Goal: Task Accomplishment & Management: Manage account settings

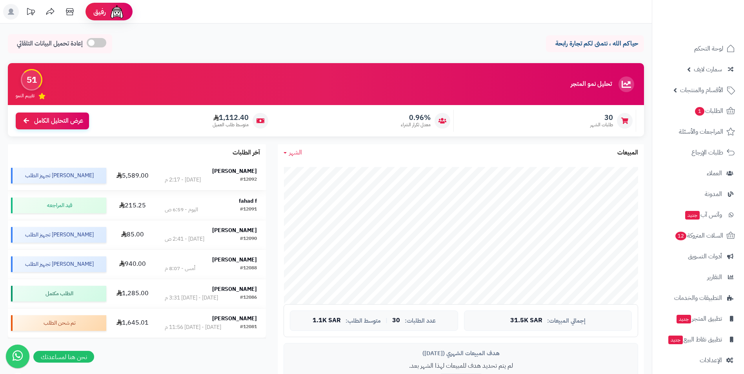
click at [242, 171] on strong "[PERSON_NAME]" at bounding box center [234, 171] width 45 height 8
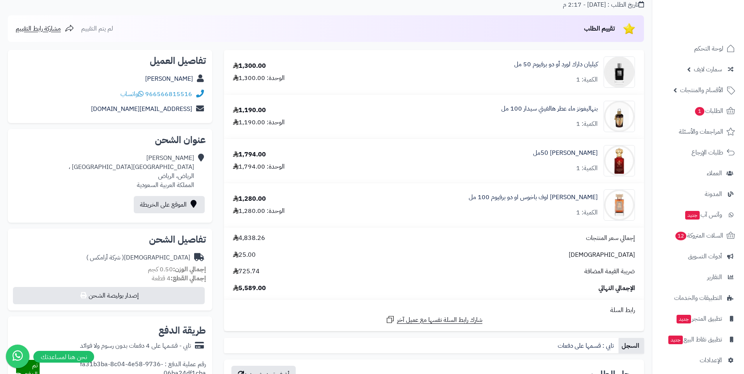
scroll to position [78, 0]
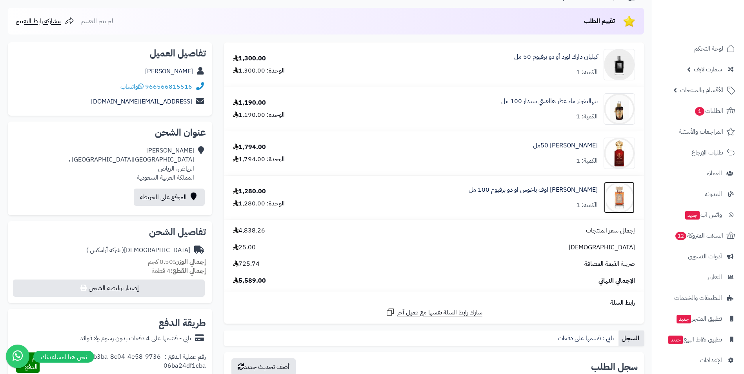
click at [615, 200] on img at bounding box center [619, 197] width 31 height 31
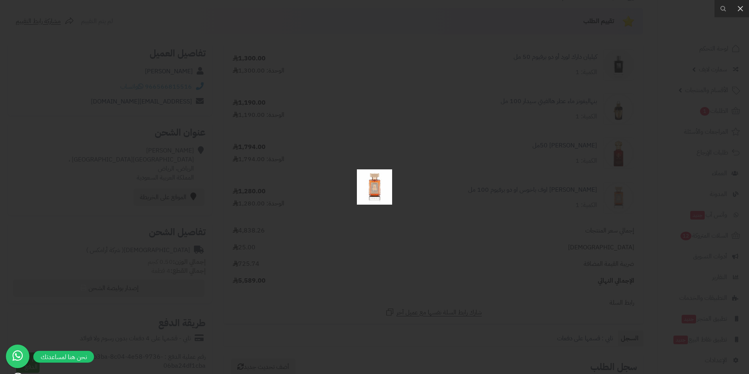
click at [101, 127] on div at bounding box center [374, 187] width 749 height 374
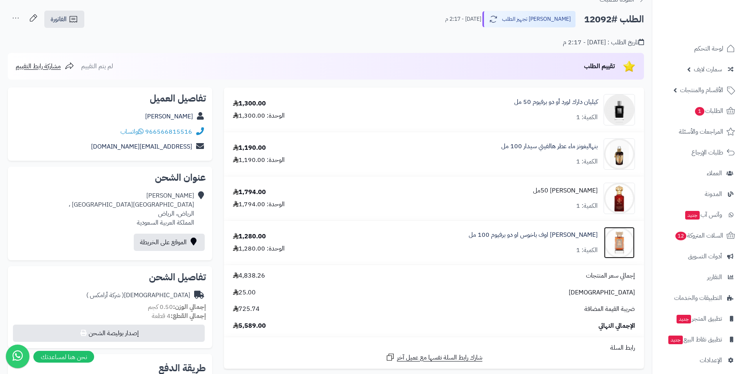
scroll to position [0, 0]
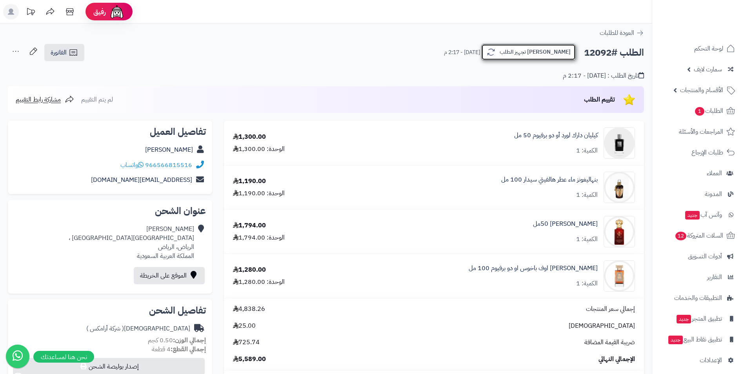
click at [556, 54] on button "جاري تجهيز الطلب" at bounding box center [528, 52] width 94 height 16
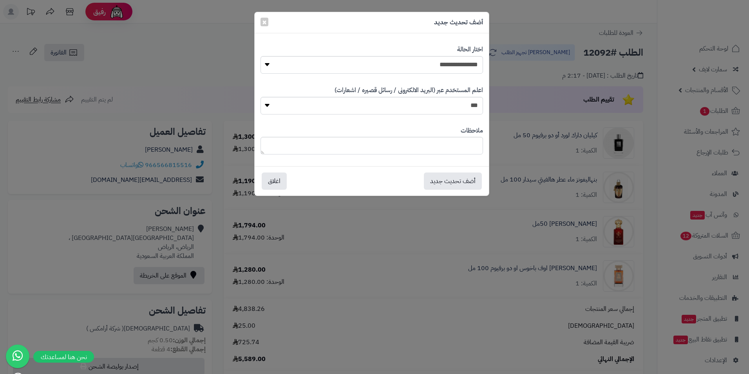
drag, startPoint x: 516, startPoint y: 205, endPoint x: 518, endPoint y: 210, distance: 6.0
click at [516, 206] on div "**********" at bounding box center [374, 187] width 749 height 374
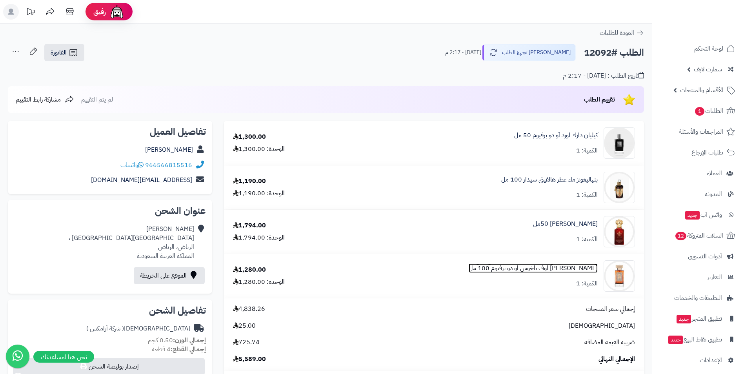
click at [541, 267] on link "[PERSON_NAME] اوف باخوس او دو برفيوم 100 مل" at bounding box center [532, 268] width 129 height 9
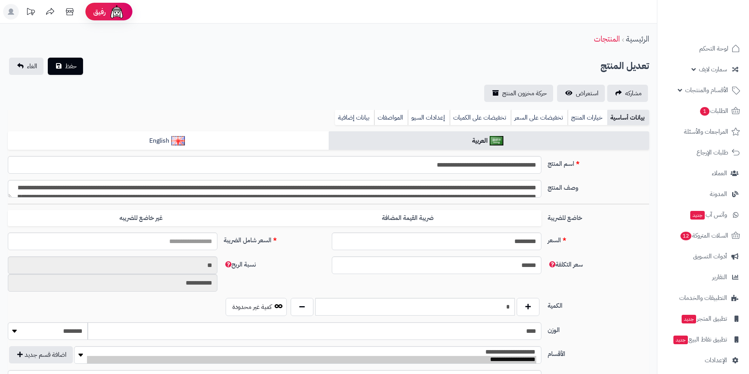
type input "*******"
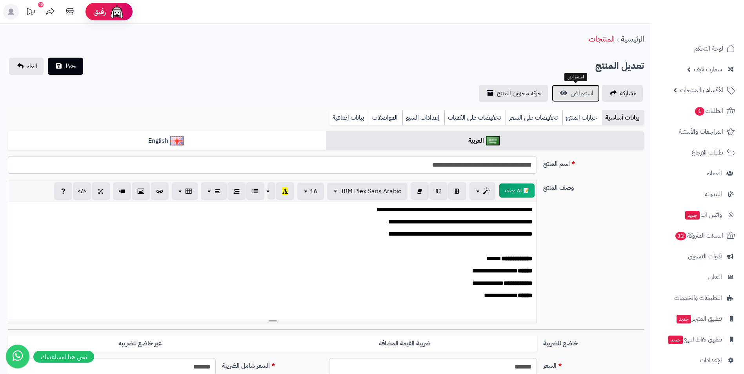
click at [581, 94] on span "استعراض" at bounding box center [581, 93] width 23 height 9
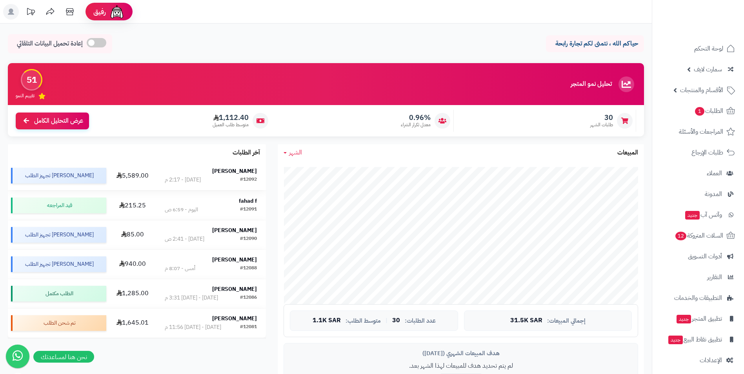
click at [238, 170] on strong "[PERSON_NAME]" at bounding box center [234, 171] width 45 height 8
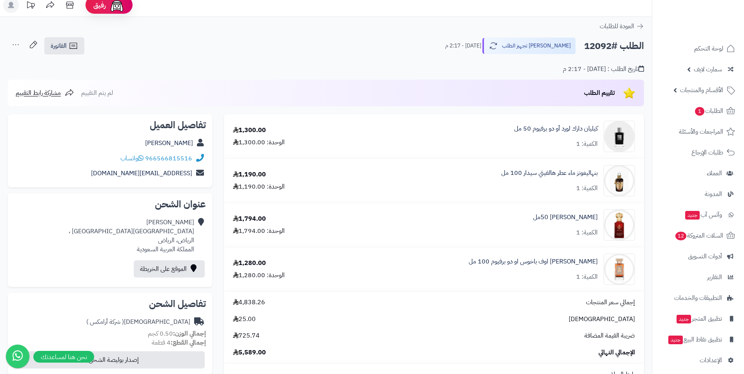
scroll to position [42, 0]
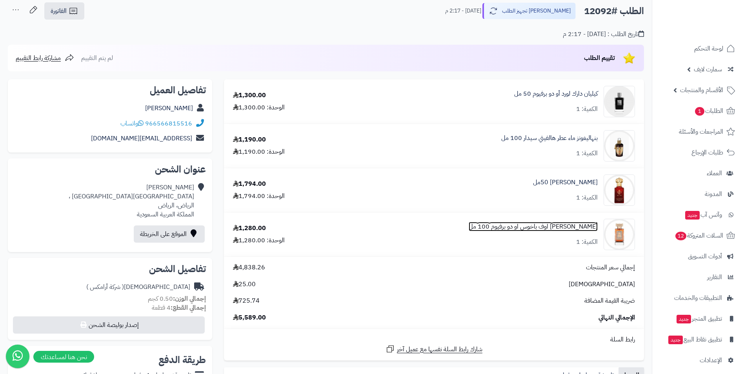
click at [552, 225] on link "ارجوس ترايمف اوف باخوس او دو برفيوم 100 مل" at bounding box center [532, 226] width 129 height 9
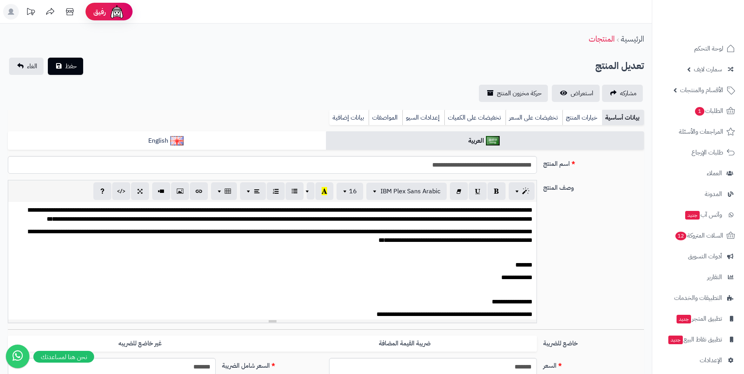
scroll to position [133, 0]
click at [581, 95] on span "استعراض" at bounding box center [581, 93] width 23 height 9
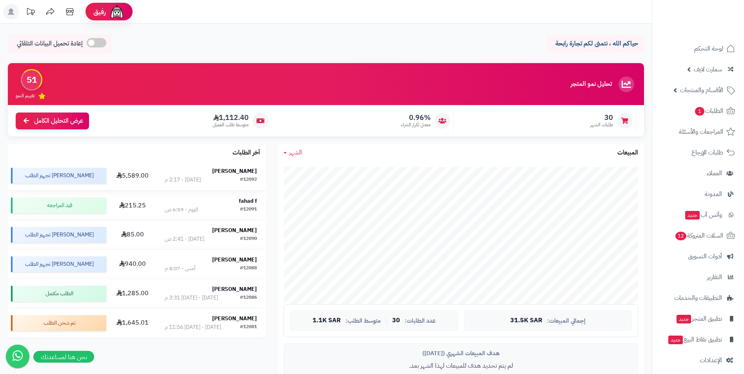
click at [249, 174] on strong "[PERSON_NAME]" at bounding box center [234, 171] width 45 height 8
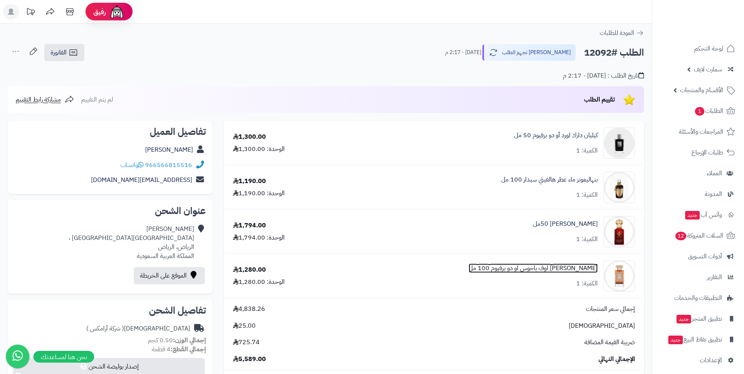
click at [577, 267] on link "ارجوس ترايمف اوف باخوس او دو برفيوم 100 مل" at bounding box center [532, 268] width 129 height 9
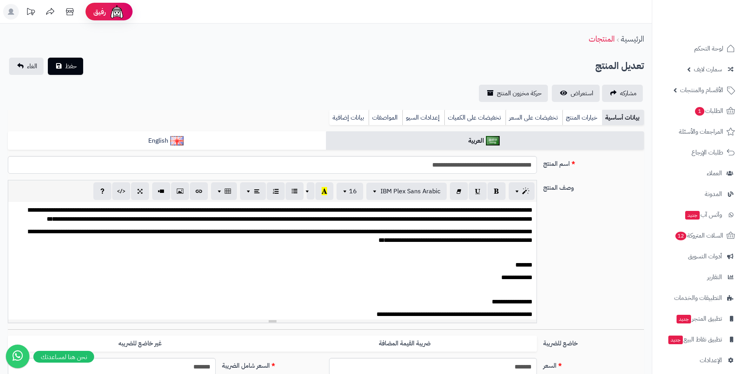
scroll to position [133, 0]
click at [584, 94] on span "استعراض" at bounding box center [581, 93] width 23 height 9
